Goal: Transaction & Acquisition: Register for event/course

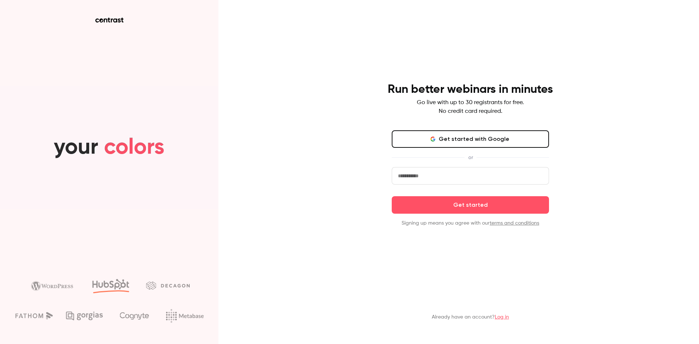
click at [468, 141] on button "Get started with Google" at bounding box center [470, 138] width 157 height 17
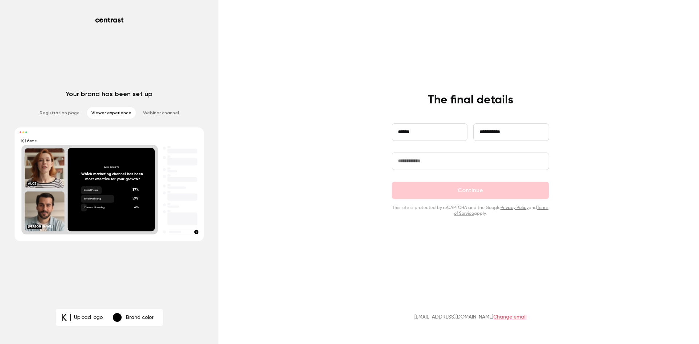
click at [489, 157] on input "text" at bounding box center [470, 161] width 157 height 17
type input "*********"
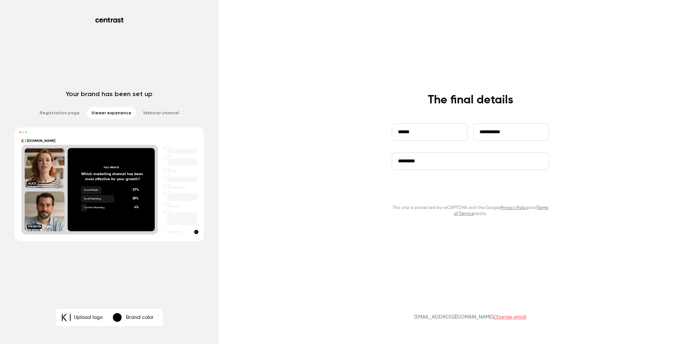
click at [475, 192] on button "Continue" at bounding box center [470, 190] width 157 height 17
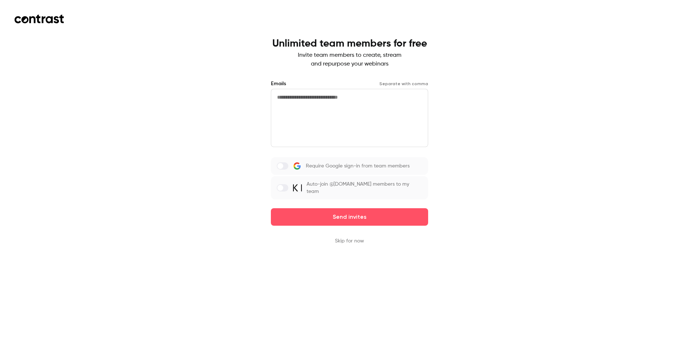
click at [360, 238] on button "Skip for now" at bounding box center [349, 241] width 29 height 7
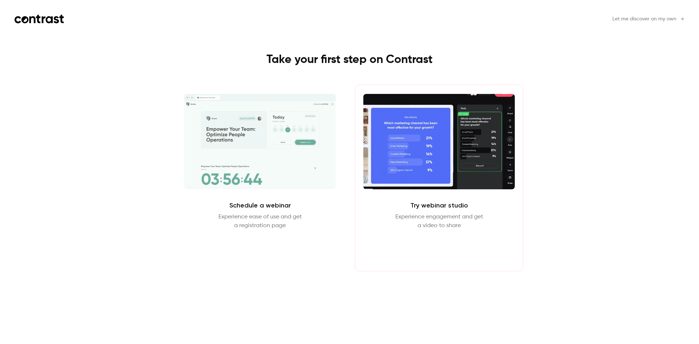
click at [447, 252] on button "Enter Studio" at bounding box center [439, 247] width 47 height 17
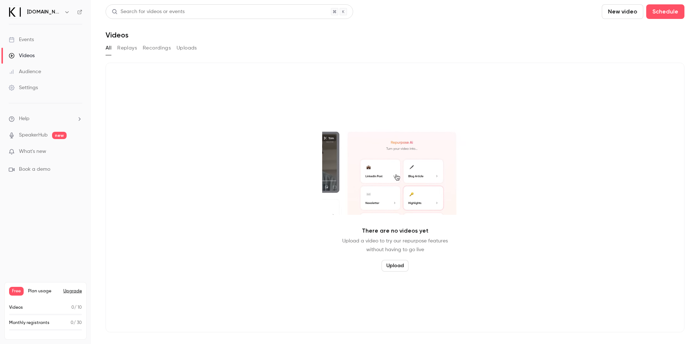
click at [24, 42] on div "Events" at bounding box center [21, 39] width 25 height 7
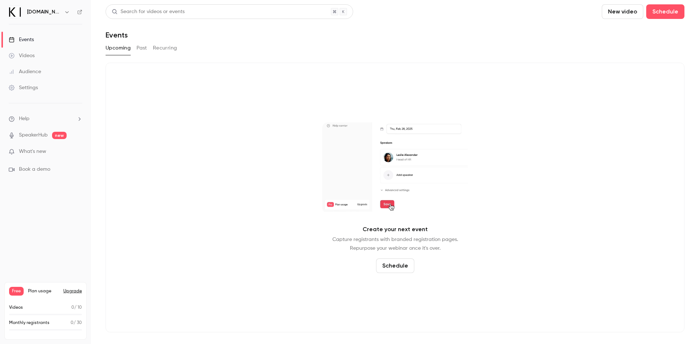
click at [25, 71] on div "Audience" at bounding box center [25, 71] width 32 height 7
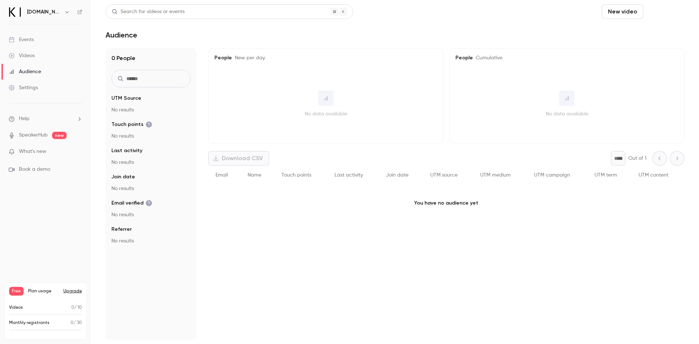
click at [669, 12] on button "Schedule" at bounding box center [666, 11] width 38 height 15
click at [650, 31] on div "One time event" at bounding box center [650, 31] width 55 height 7
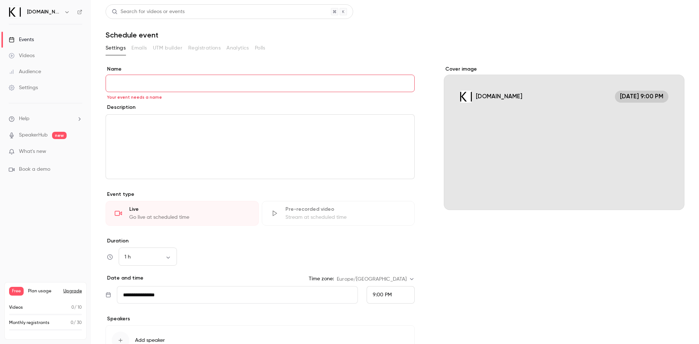
click at [532, 134] on div "Cover image" at bounding box center [564, 138] width 241 height 145
click at [0, 0] on input "[DOMAIN_NAME] [DATE] 9:00 PM" at bounding box center [0, 0] width 0 height 0
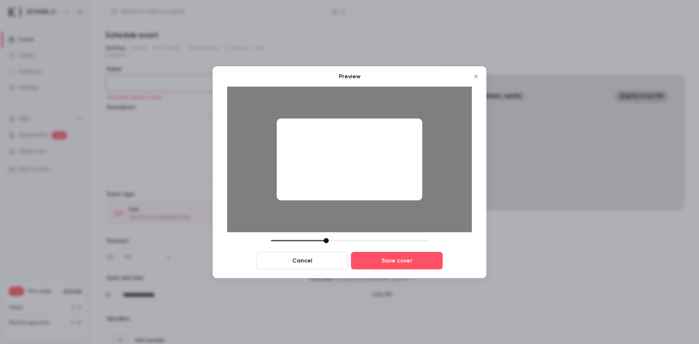
drag, startPoint x: 324, startPoint y: 242, endPoint x: 327, endPoint y: 247, distance: 5.1
click at [327, 247] on div "Cancel Save cover" at bounding box center [349, 253] width 245 height 31
click at [400, 263] on button "Save cover" at bounding box center [397, 260] width 92 height 17
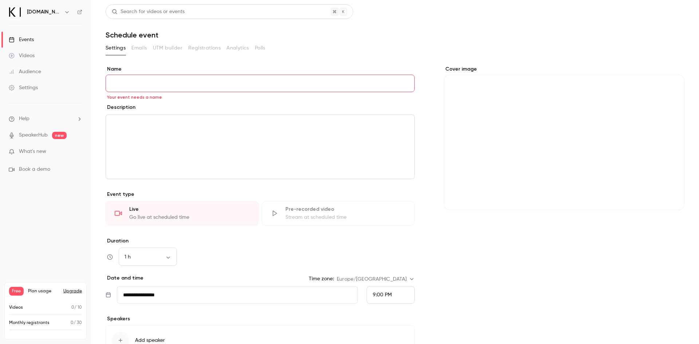
click at [574, 172] on div "Cover image" at bounding box center [564, 138] width 241 height 145
click at [0, 0] on input "Cover image" at bounding box center [0, 0] width 0 height 0
click at [668, 195] on icon "Cover image" at bounding box center [672, 197] width 8 height 6
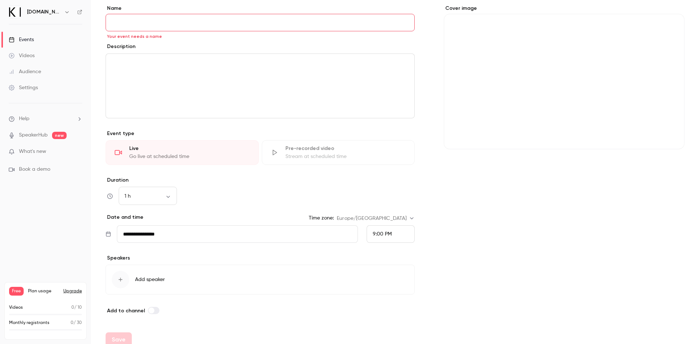
scroll to position [70, 0]
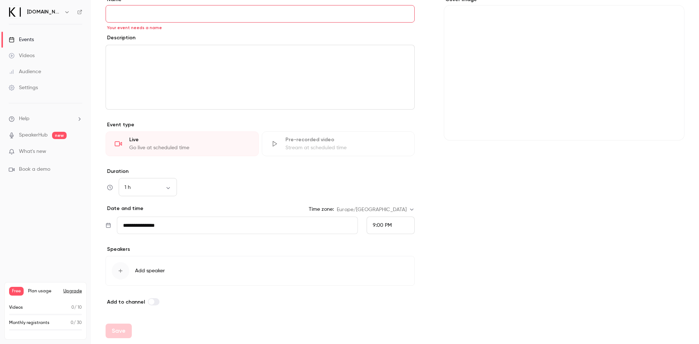
click at [37, 149] on span "What's new" at bounding box center [32, 152] width 27 height 8
click at [37, 222] on div at bounding box center [349, 172] width 699 height 344
click at [39, 136] on link "SpeakerHub" at bounding box center [33, 136] width 29 height 8
